Goal: Find specific page/section

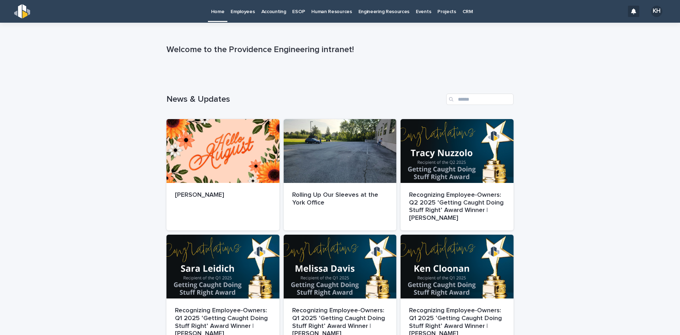
click at [248, 15] on link "Employees" at bounding box center [242, 11] width 30 height 22
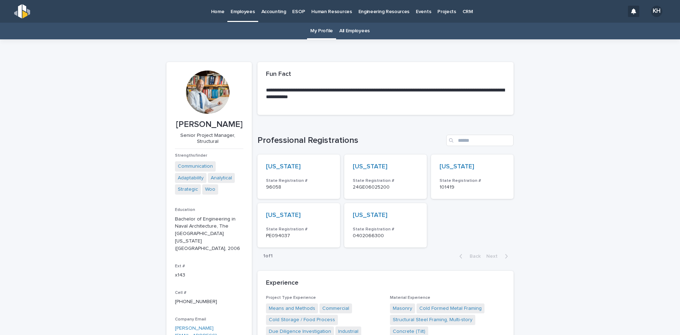
click at [354, 29] on link "All Employees" at bounding box center [354, 31] width 30 height 17
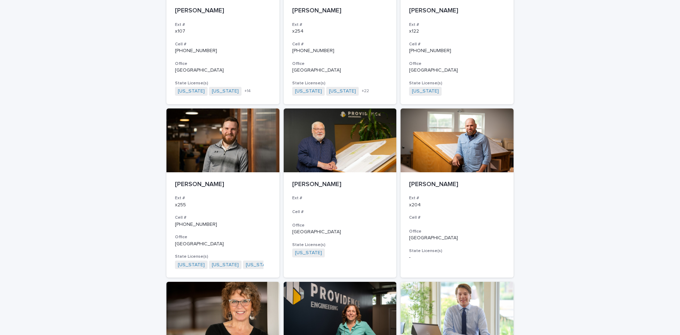
scroll to position [496, 0]
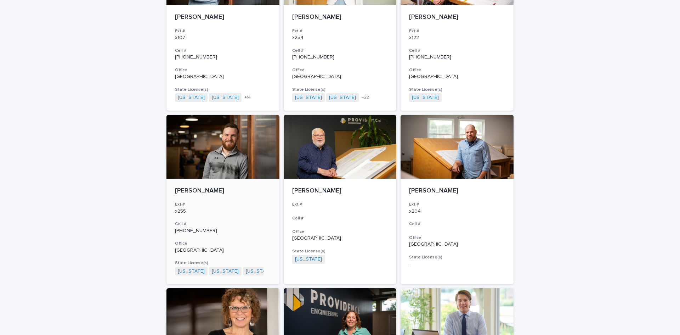
click at [243, 153] on div at bounding box center [222, 147] width 113 height 64
